Goal: Find specific page/section: Find specific page/section

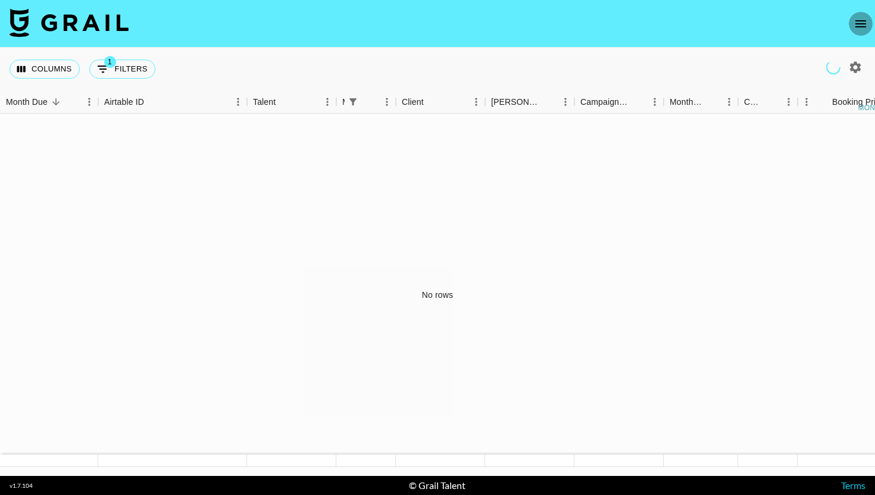
click at [649, 24] on icon "open drawer" at bounding box center [861, 24] width 14 height 14
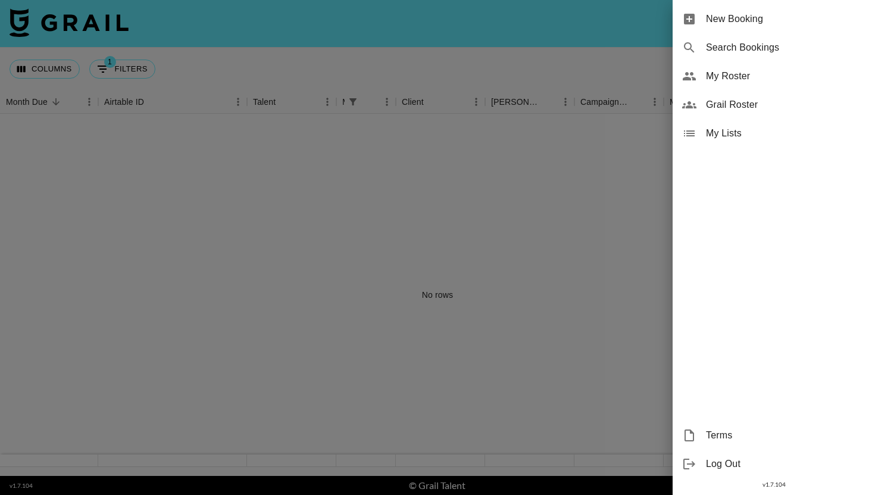
click at [649, 54] on span "Search Bookings" at bounding box center [786, 47] width 160 height 14
select select "id"
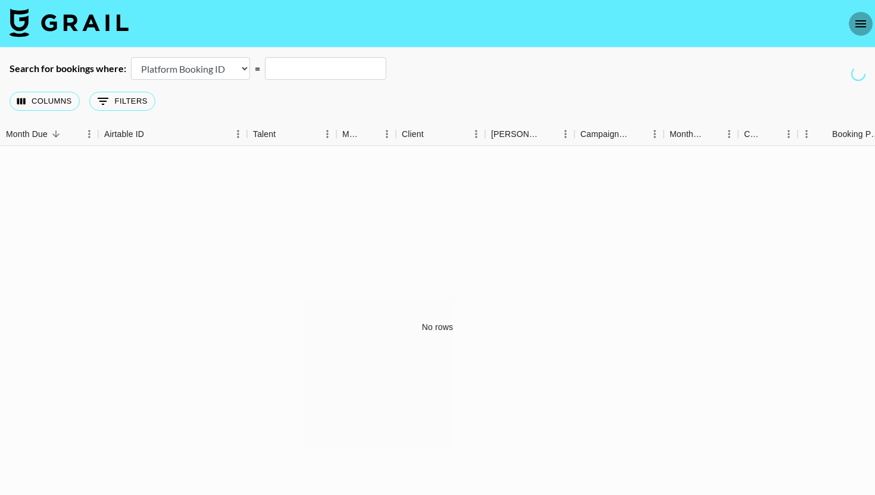
click at [649, 21] on icon "open drawer" at bounding box center [861, 24] width 14 height 14
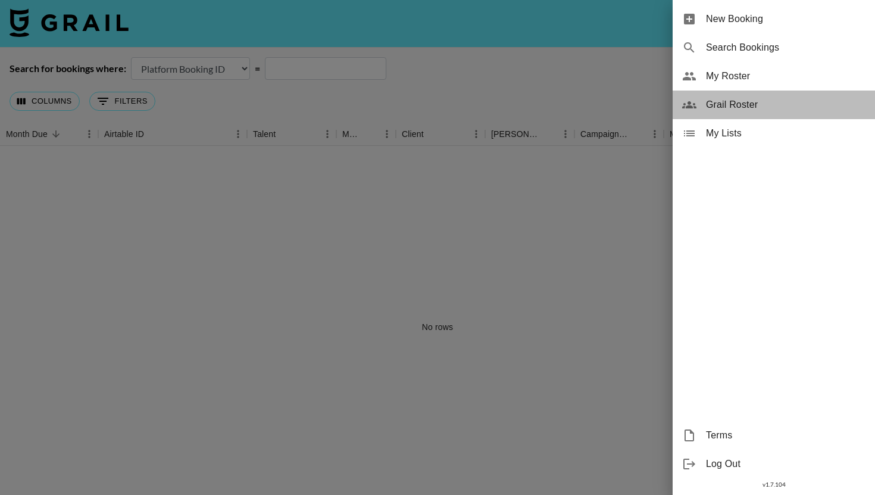
click at [649, 102] on span "Grail Roster" at bounding box center [786, 105] width 160 height 14
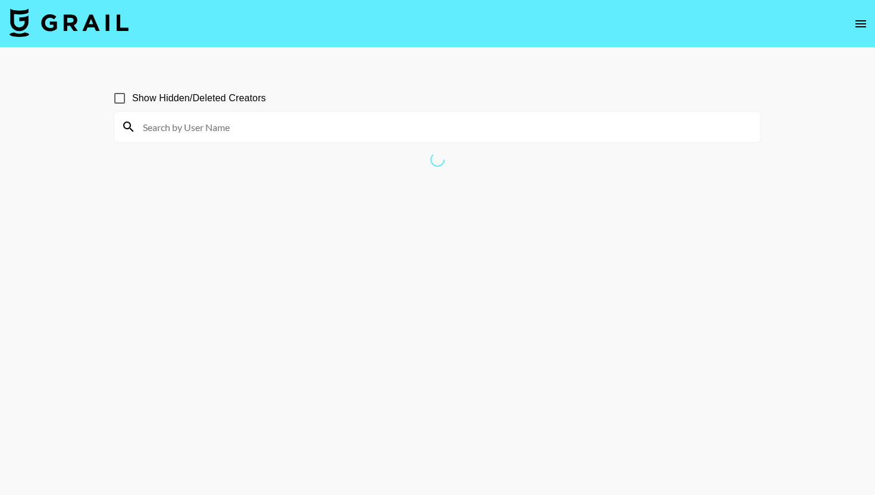
click at [615, 105] on div "Show Hidden/Deleted Creators" at bounding box center [438, 98] width 648 height 25
click at [200, 127] on input at bounding box center [445, 126] width 618 height 19
click at [118, 102] on input "Show Hidden/Deleted Creators" at bounding box center [119, 98] width 25 height 25
checkbox input "true"
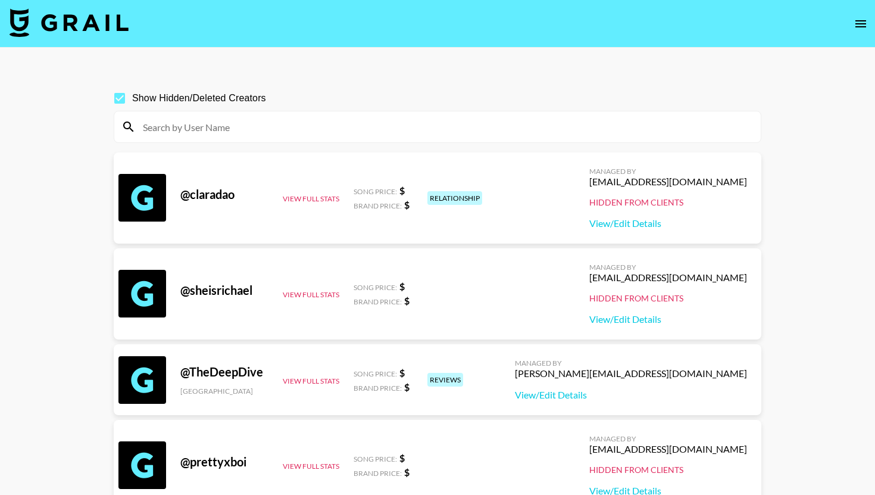
click at [532, 121] on input at bounding box center [445, 126] width 618 height 19
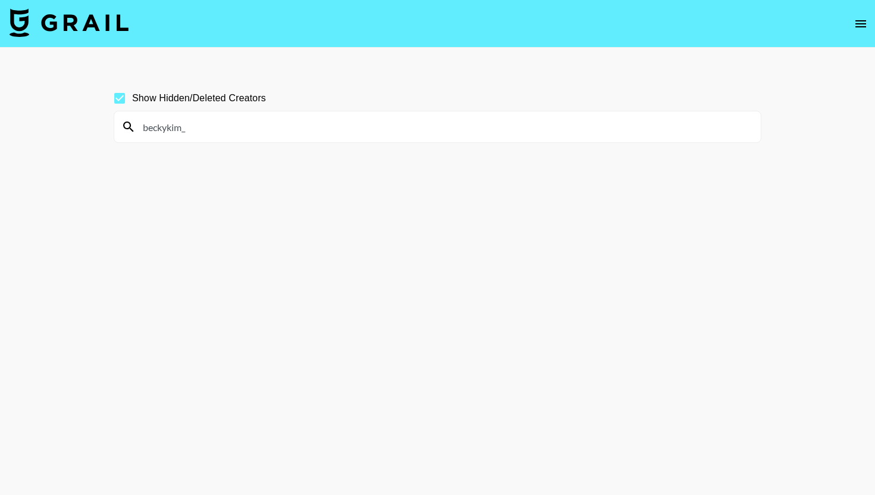
type input "beckykim_"
click at [574, 111] on div "beckykim_" at bounding box center [437, 126] width 646 height 31
click at [574, 117] on input "beckykim_" at bounding box center [445, 126] width 618 height 19
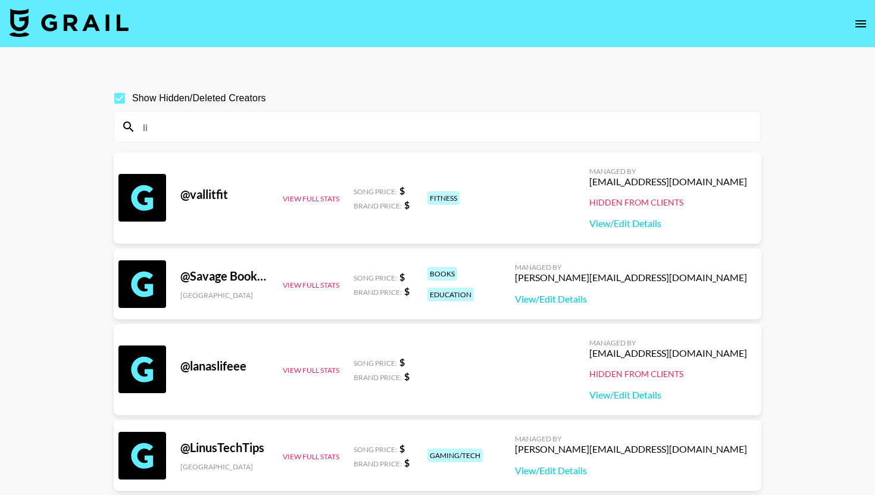
type input "l"
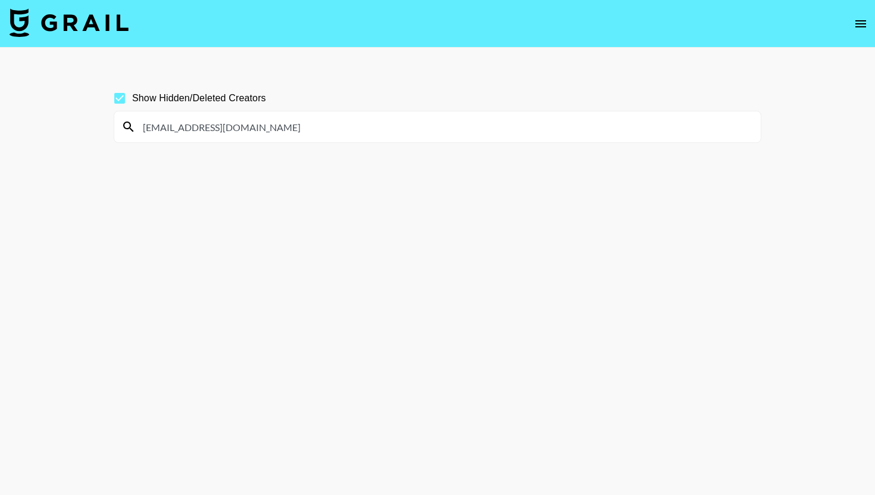
click at [222, 124] on input "[EMAIL_ADDRESS][DOMAIN_NAME]" at bounding box center [445, 126] width 618 height 19
type input "[EMAIL_ADDRESS][DOMAIN_NAME]"
click at [207, 124] on input "annessupersecretacc" at bounding box center [445, 126] width 618 height 19
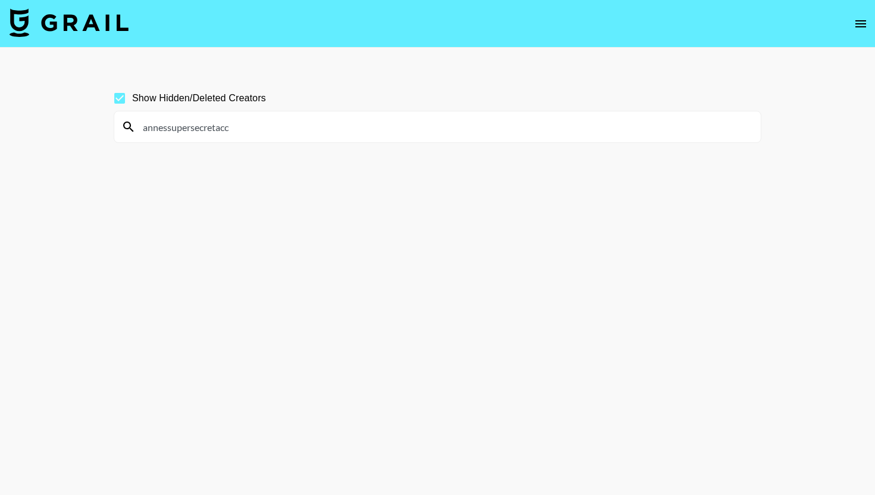
click at [207, 124] on input "annessupersecretacc" at bounding box center [445, 126] width 618 height 19
type input "annessupersecretacc"
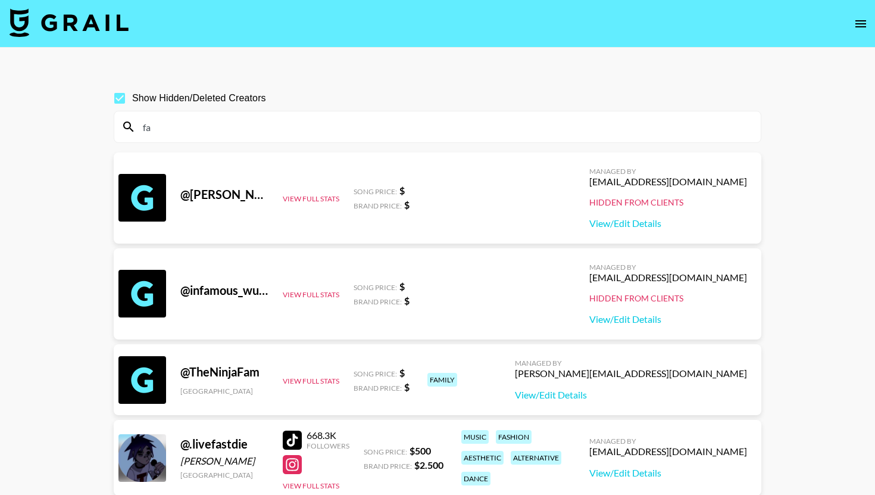
type input "f"
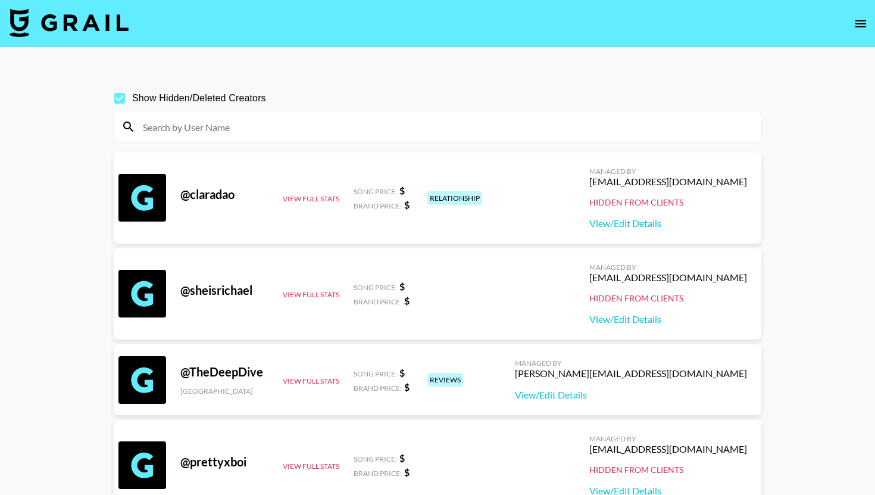
click at [284, 117] on div at bounding box center [437, 126] width 646 height 31
click at [284, 117] on input at bounding box center [445, 126] width 618 height 19
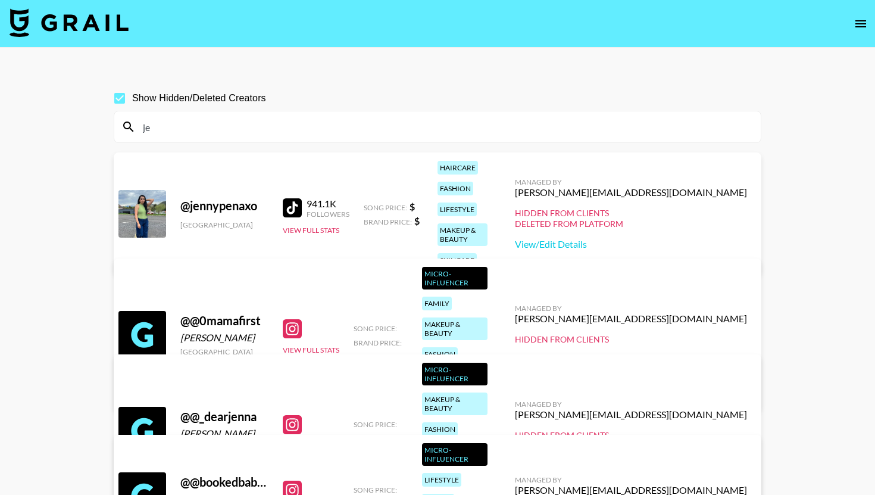
type input "j"
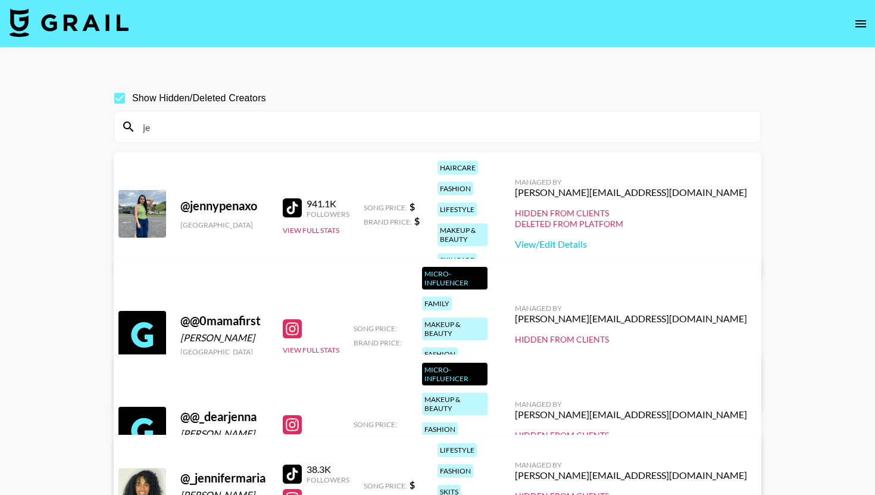
type input "j"
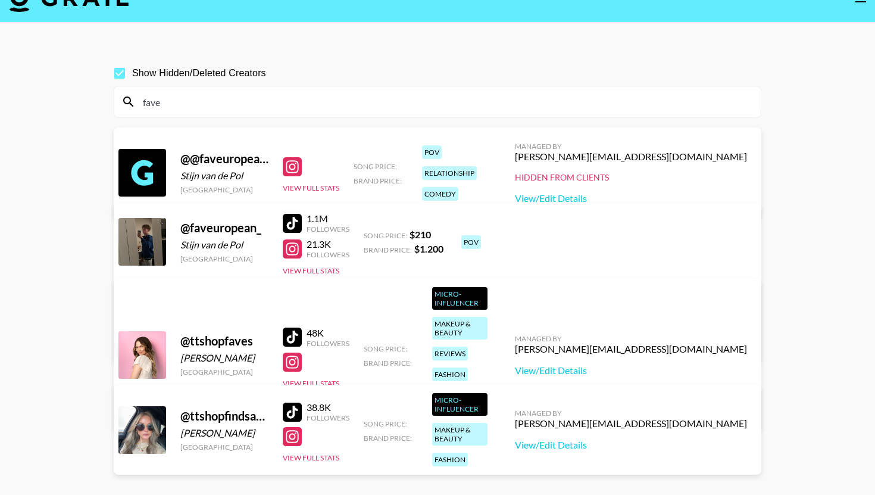
scroll to position [15, 0]
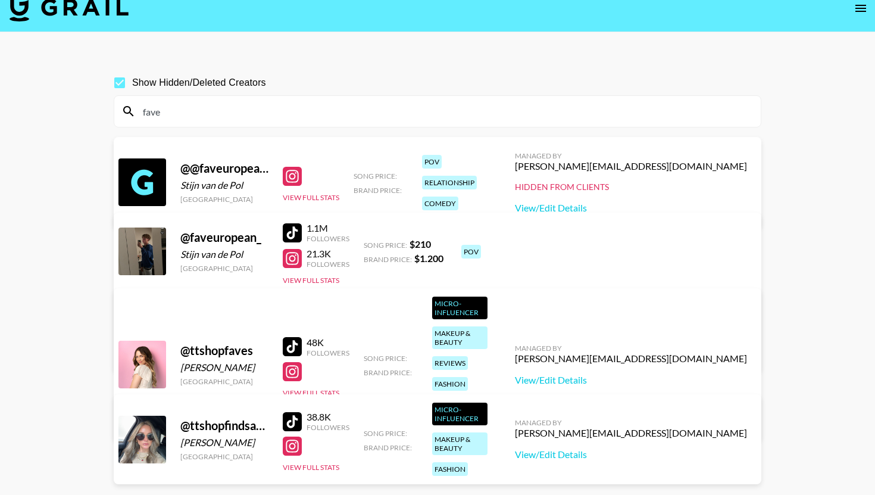
type input "fave"
click at [292, 174] on div at bounding box center [292, 176] width 19 height 19
click at [298, 285] on button "View Full Stats" at bounding box center [311, 280] width 57 height 9
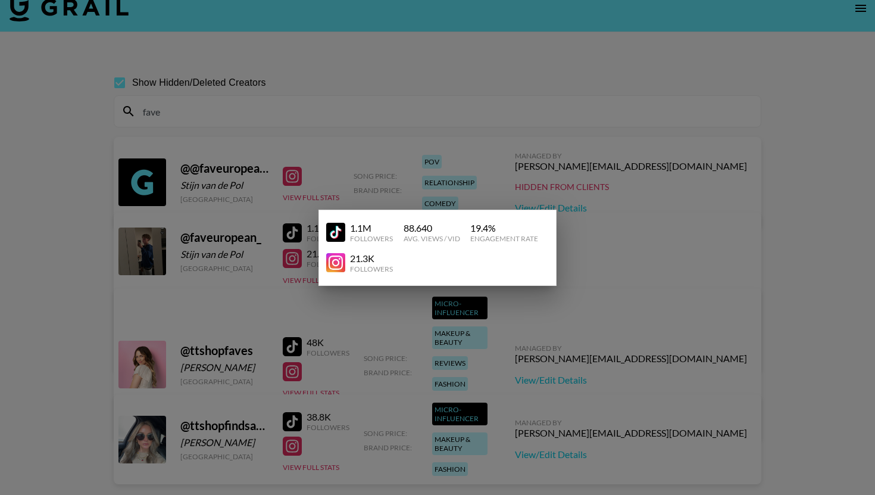
click at [562, 193] on div at bounding box center [437, 247] width 875 height 495
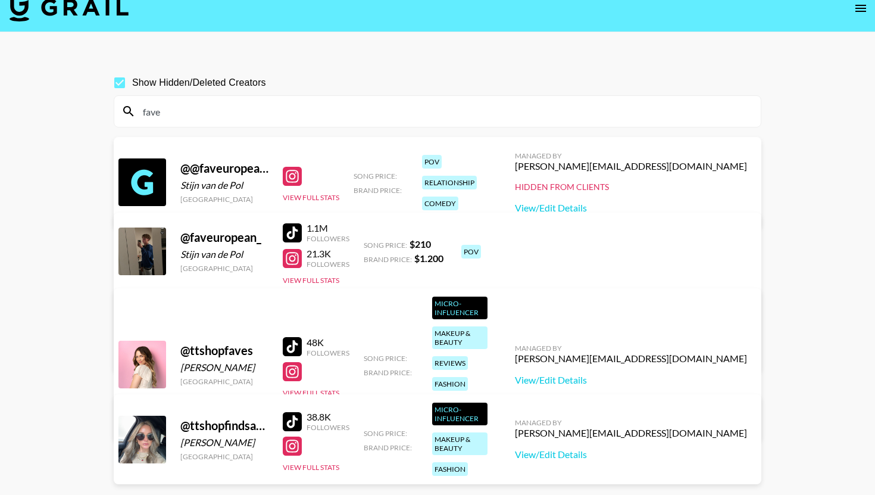
click at [442, 325] on div "Hidden from Clients" at bounding box center [288, 330] width 307 height 11
click at [649, 180] on div "Managed By [PERSON_NAME][EMAIL_ADDRESS][DOMAIN_NAME] Hidden from Clients View/E…" at bounding box center [630, 183] width 251 height 82
click at [649, 207] on link "View/Edit Details" at bounding box center [631, 208] width 232 height 12
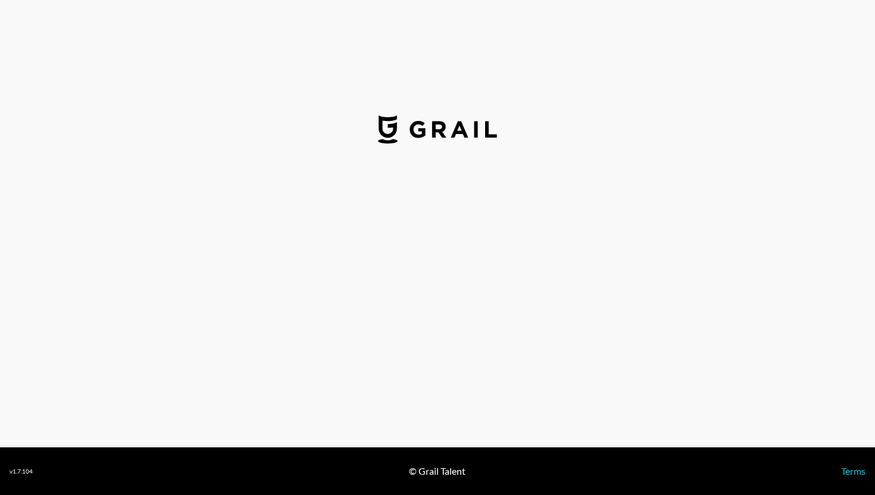
select select "USD"
